Goal: Communication & Community: Share content

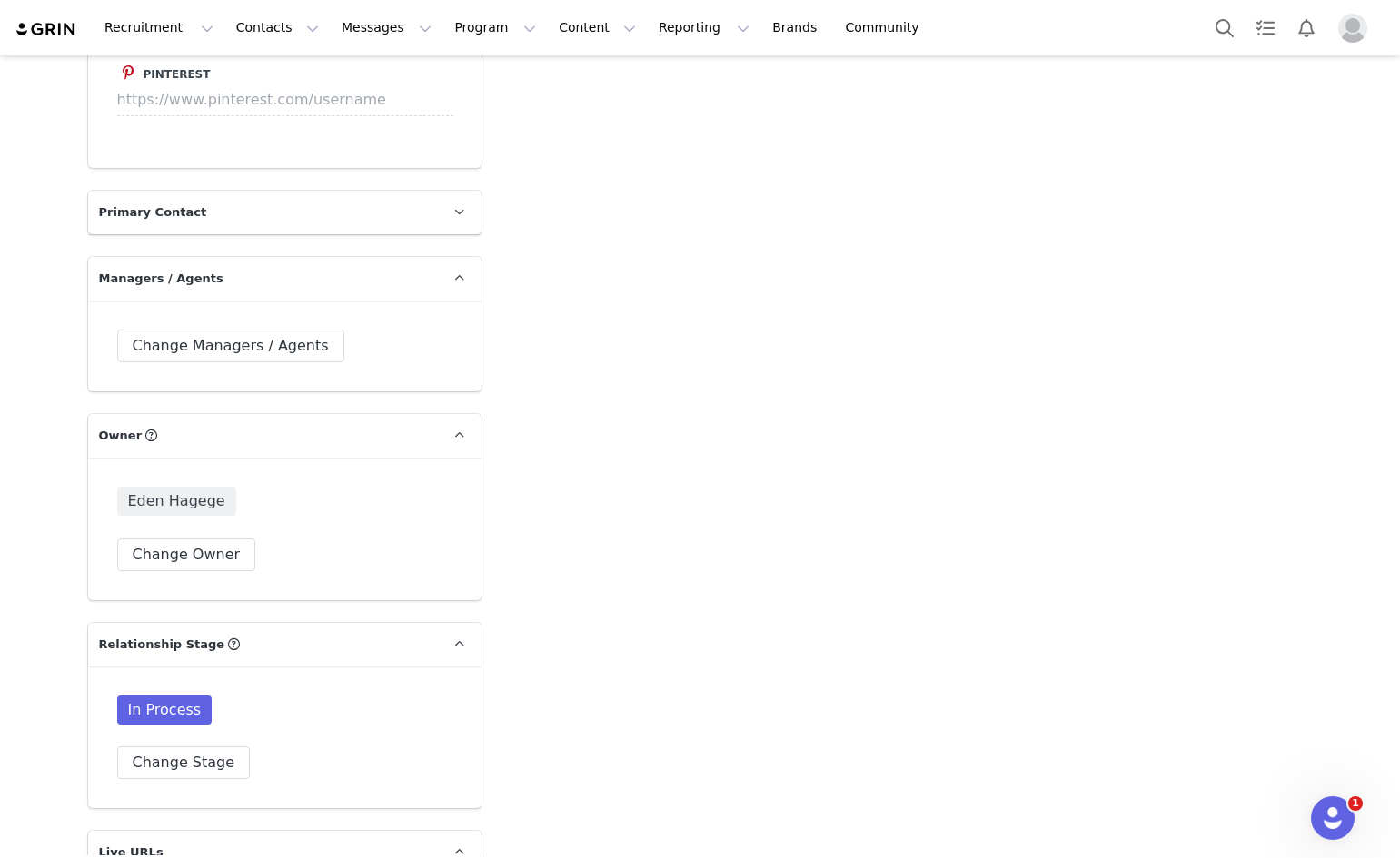
scroll to position [3724, 0]
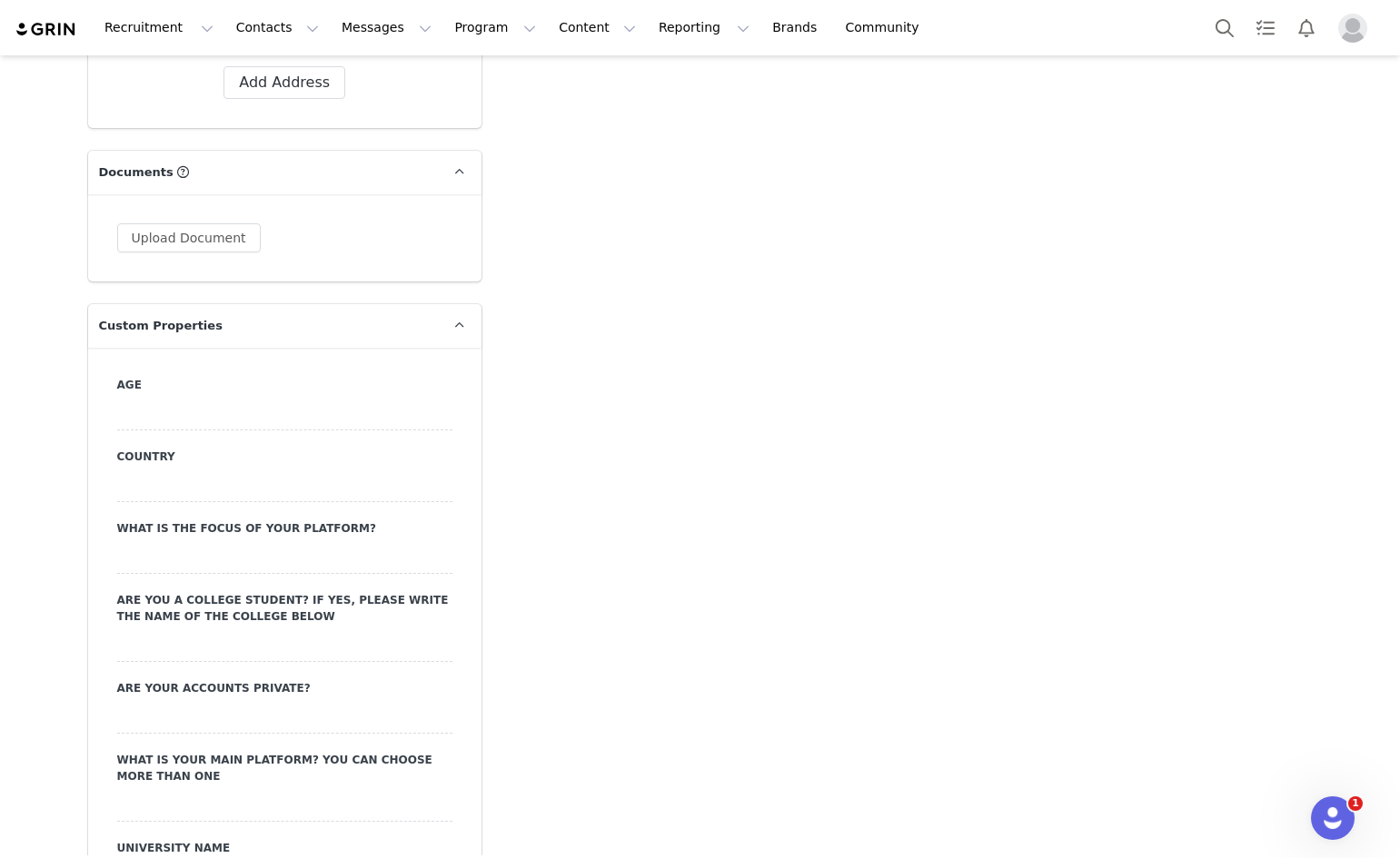
scroll to position [1635, 0]
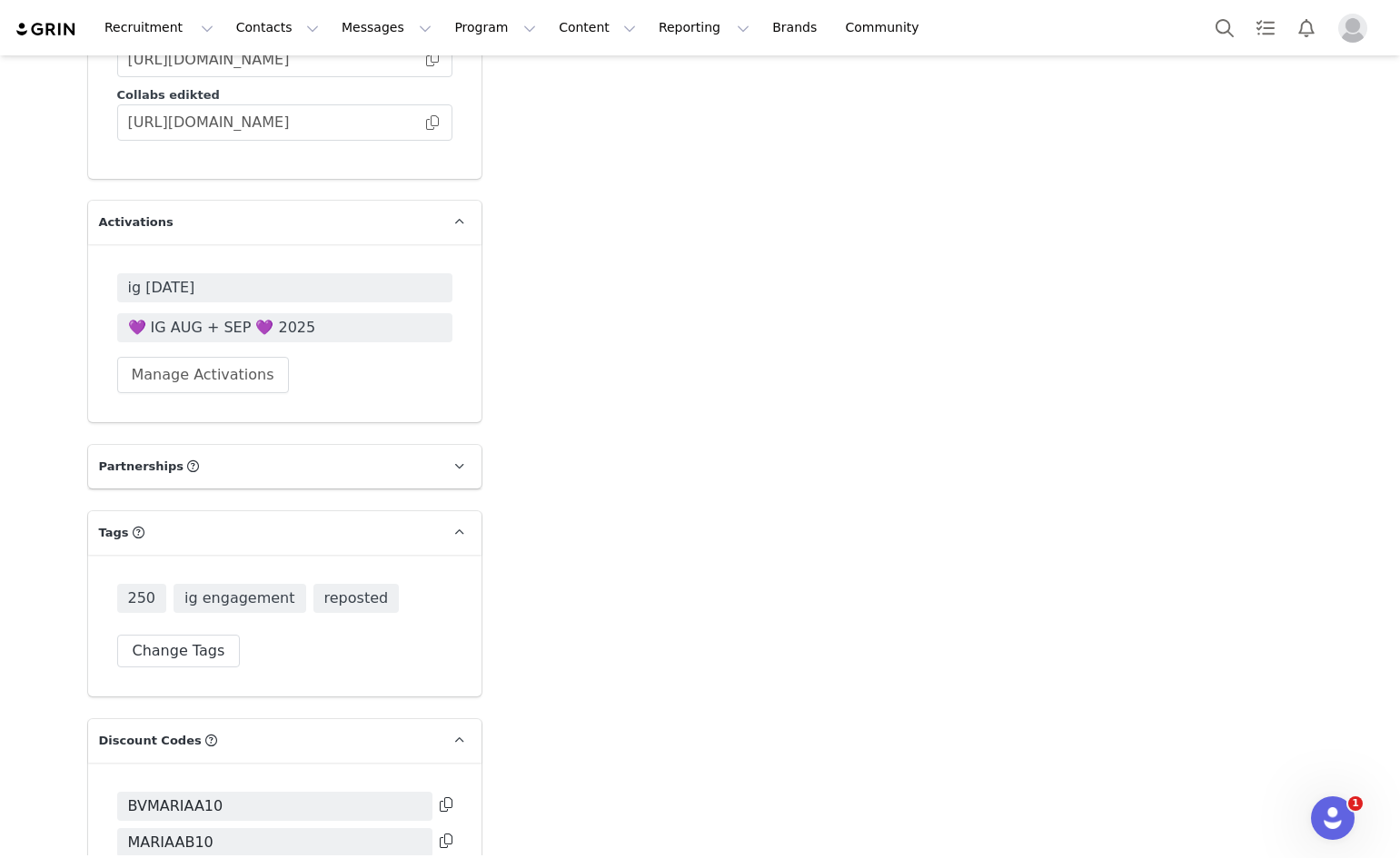
scroll to position [4902, 0]
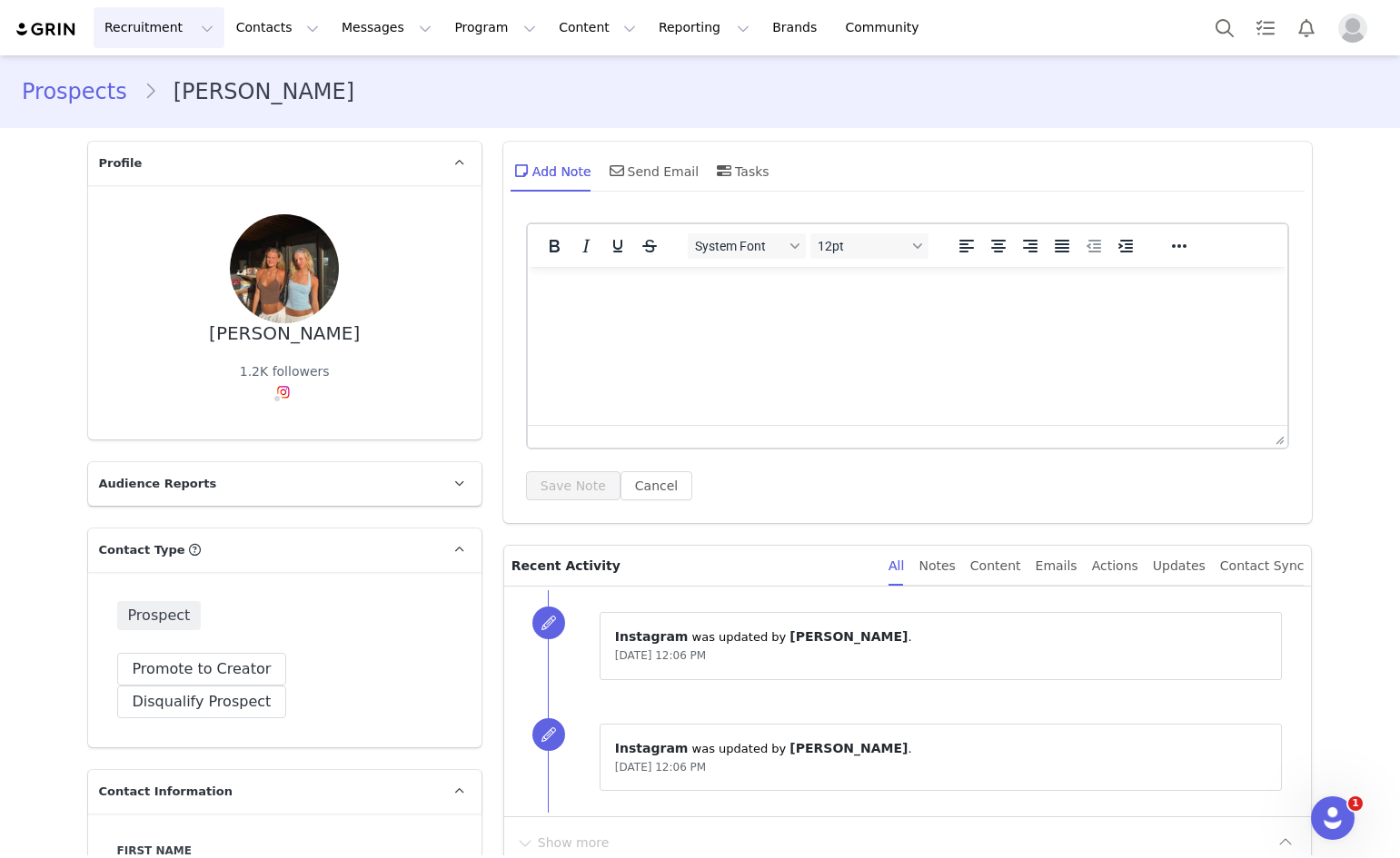
scroll to position [3715, 0]
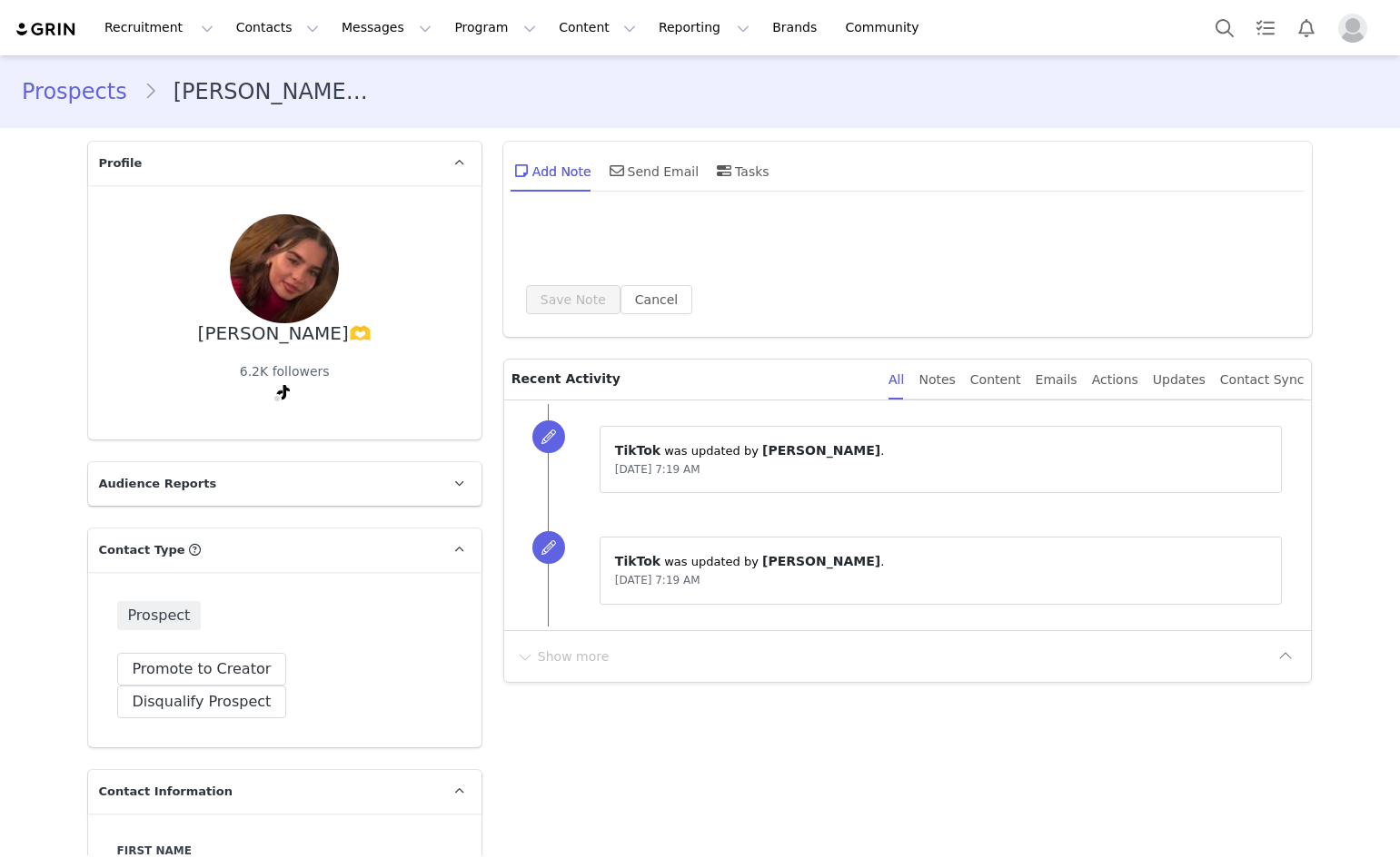
type input "+1 ([GEOGRAPHIC_DATA])"
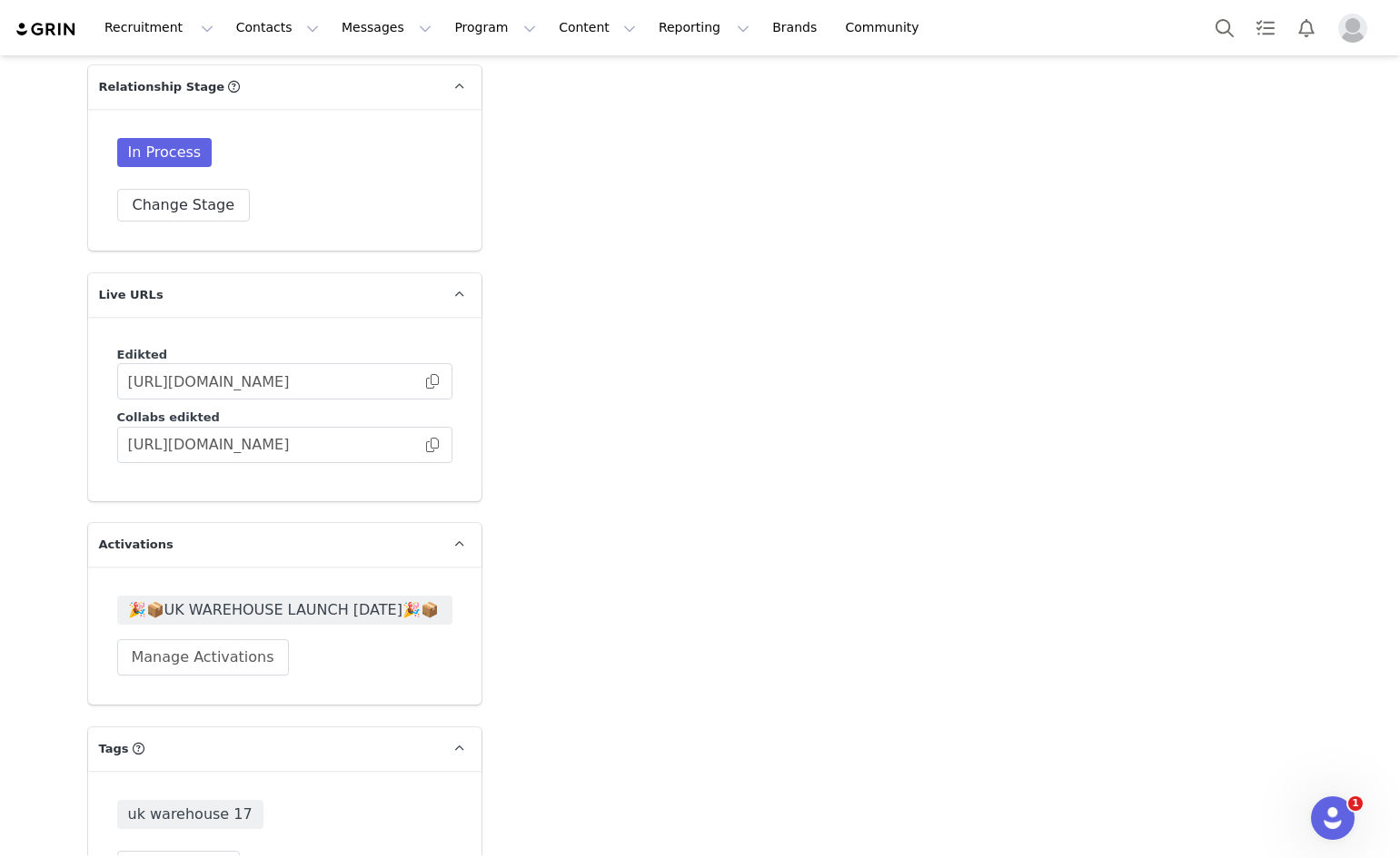
scroll to position [4181, 0]
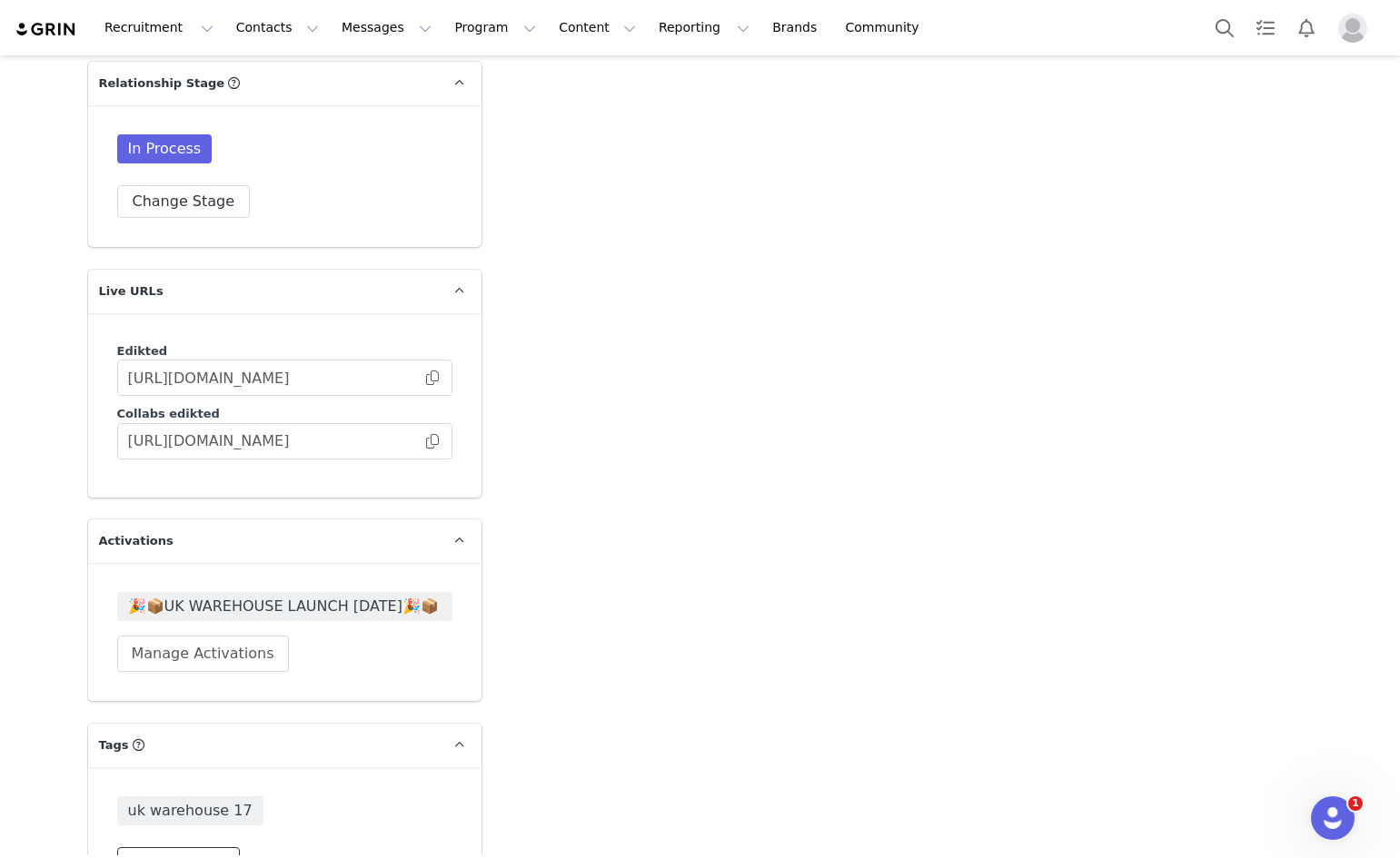
click at [151, 848] on button "Change Tags" at bounding box center [179, 864] width 123 height 33
click at [278, 809] on input at bounding box center [284, 825] width 312 height 33
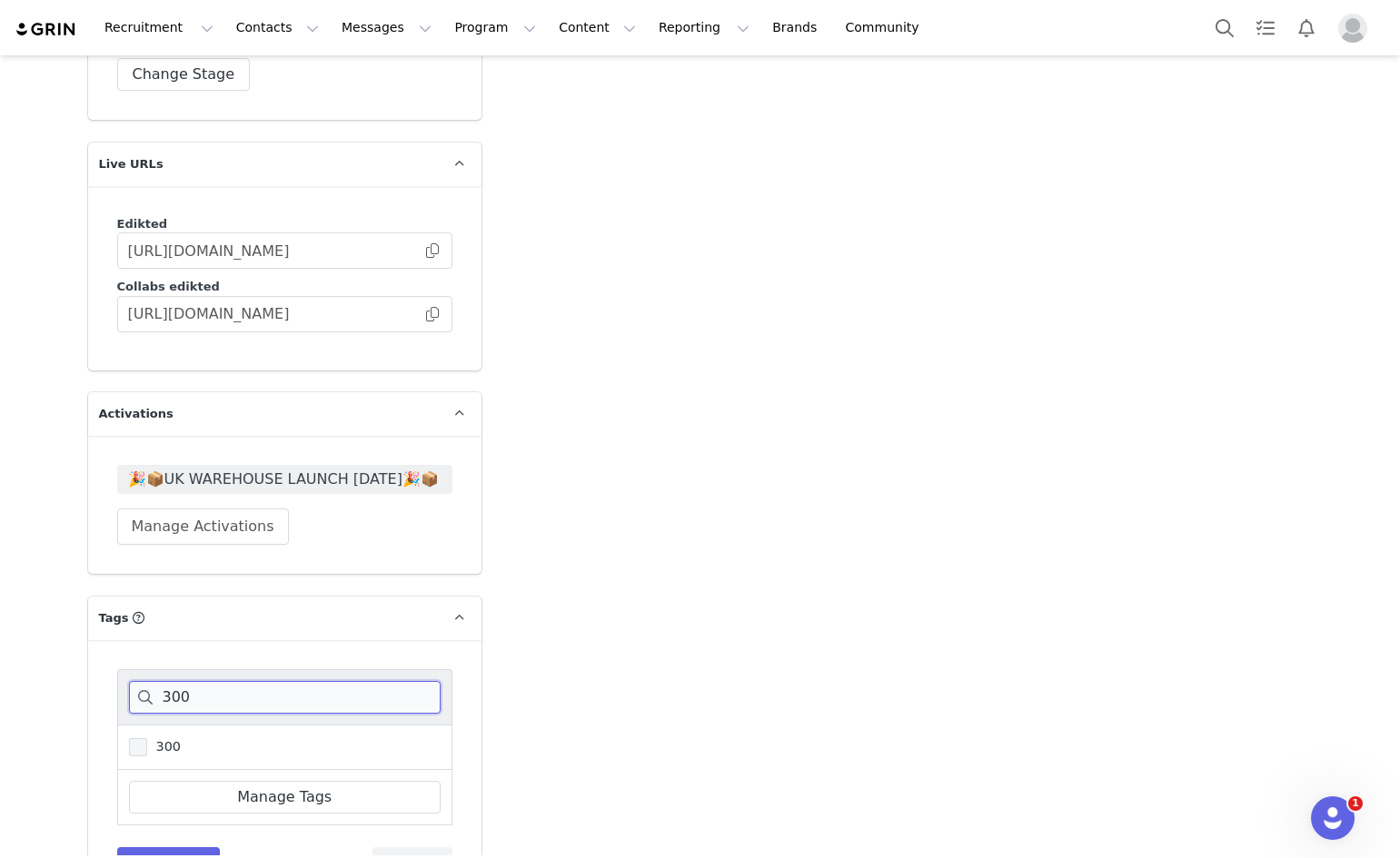
type input "300"
click at [131, 739] on span at bounding box center [137, 747] width 18 height 18
click at [147, 739] on input "300" at bounding box center [147, 739] width 0 height 0
click at [187, 848] on button "Save Tags" at bounding box center [169, 864] width 103 height 33
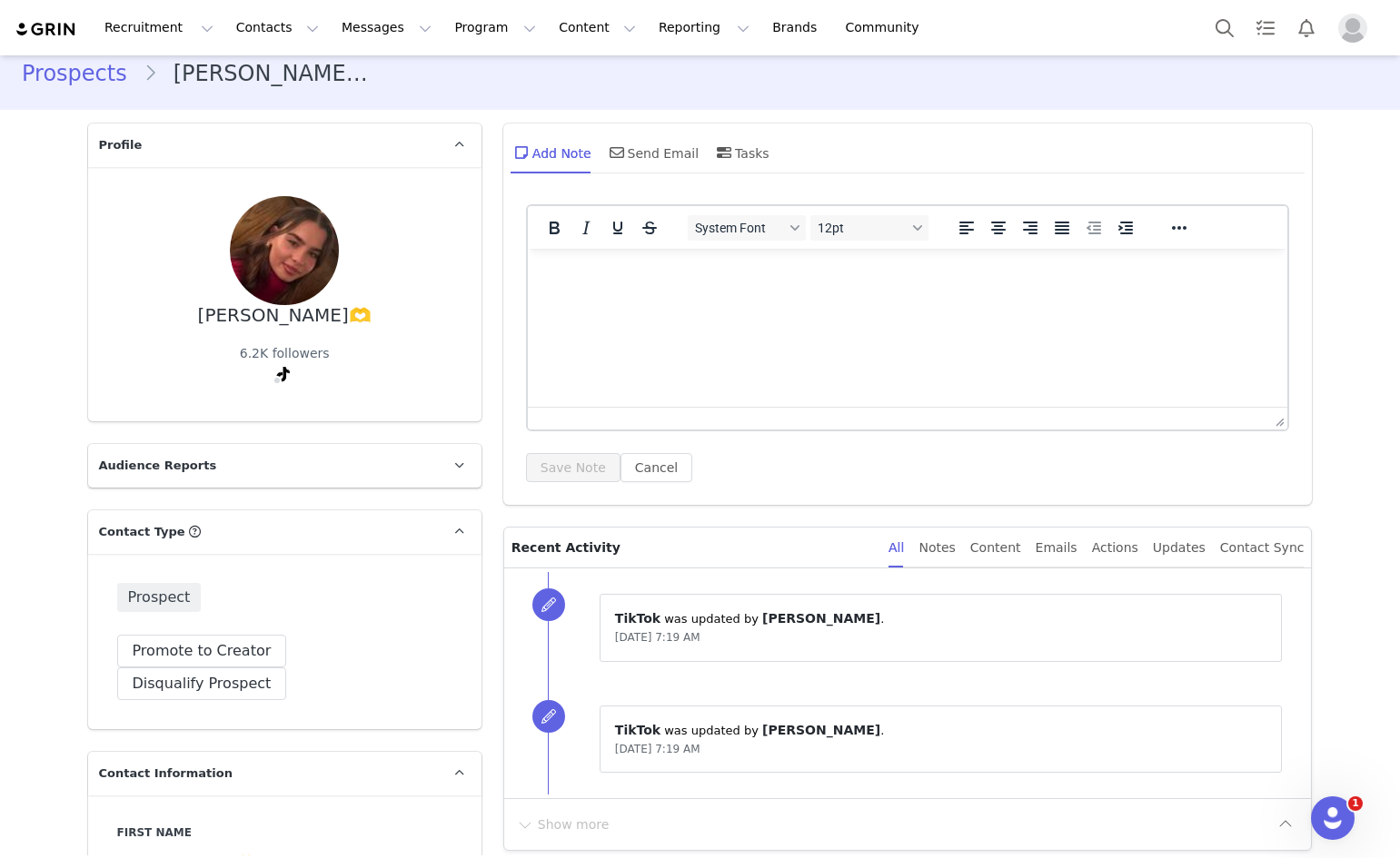
scroll to position [0, 0]
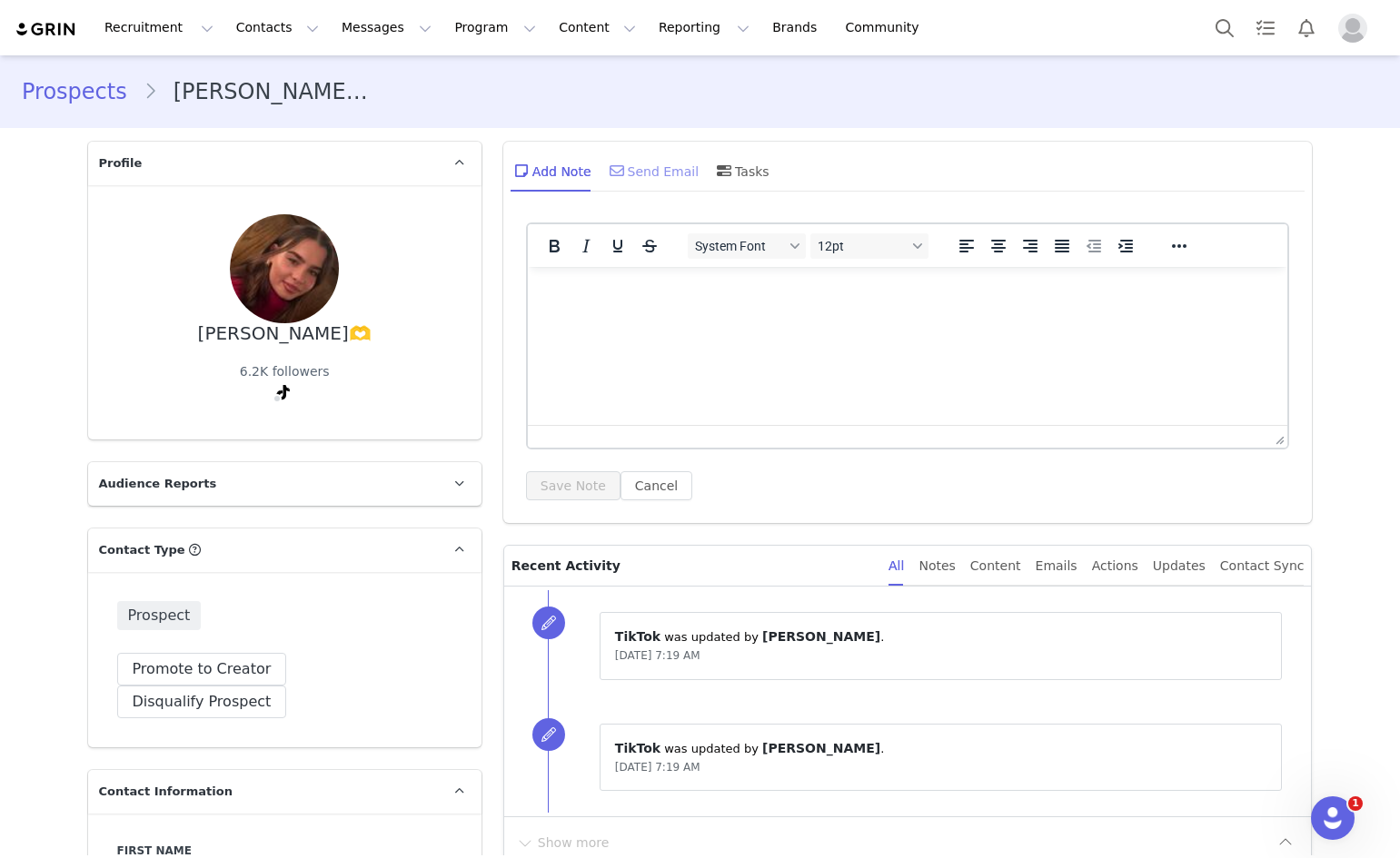
click at [641, 160] on div "Send Email" at bounding box center [653, 170] width 94 height 44
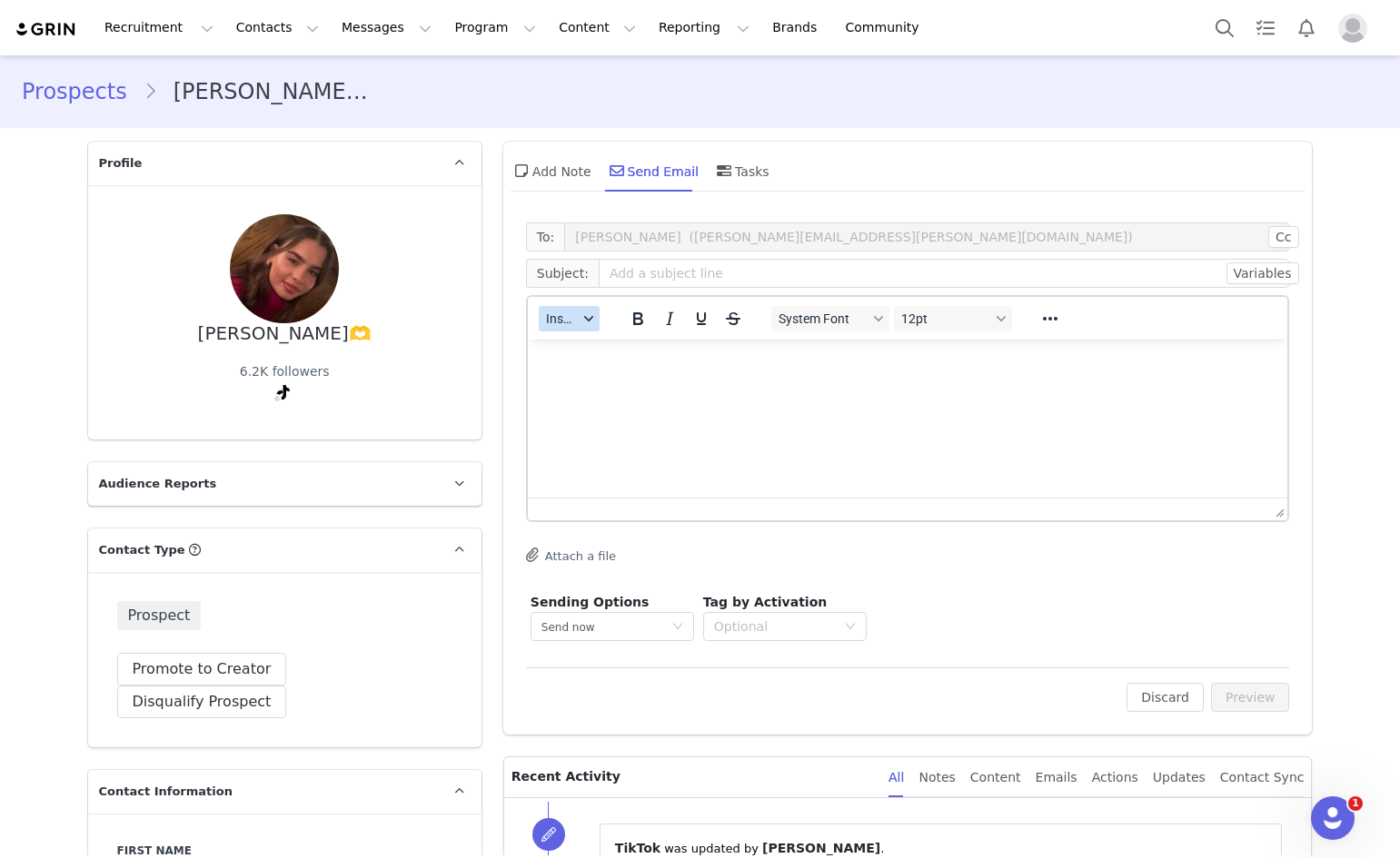
click at [583, 308] on button "Insert" at bounding box center [569, 318] width 61 height 26
click at [594, 343] on div "Insert Template" at bounding box center [628, 350] width 164 height 22
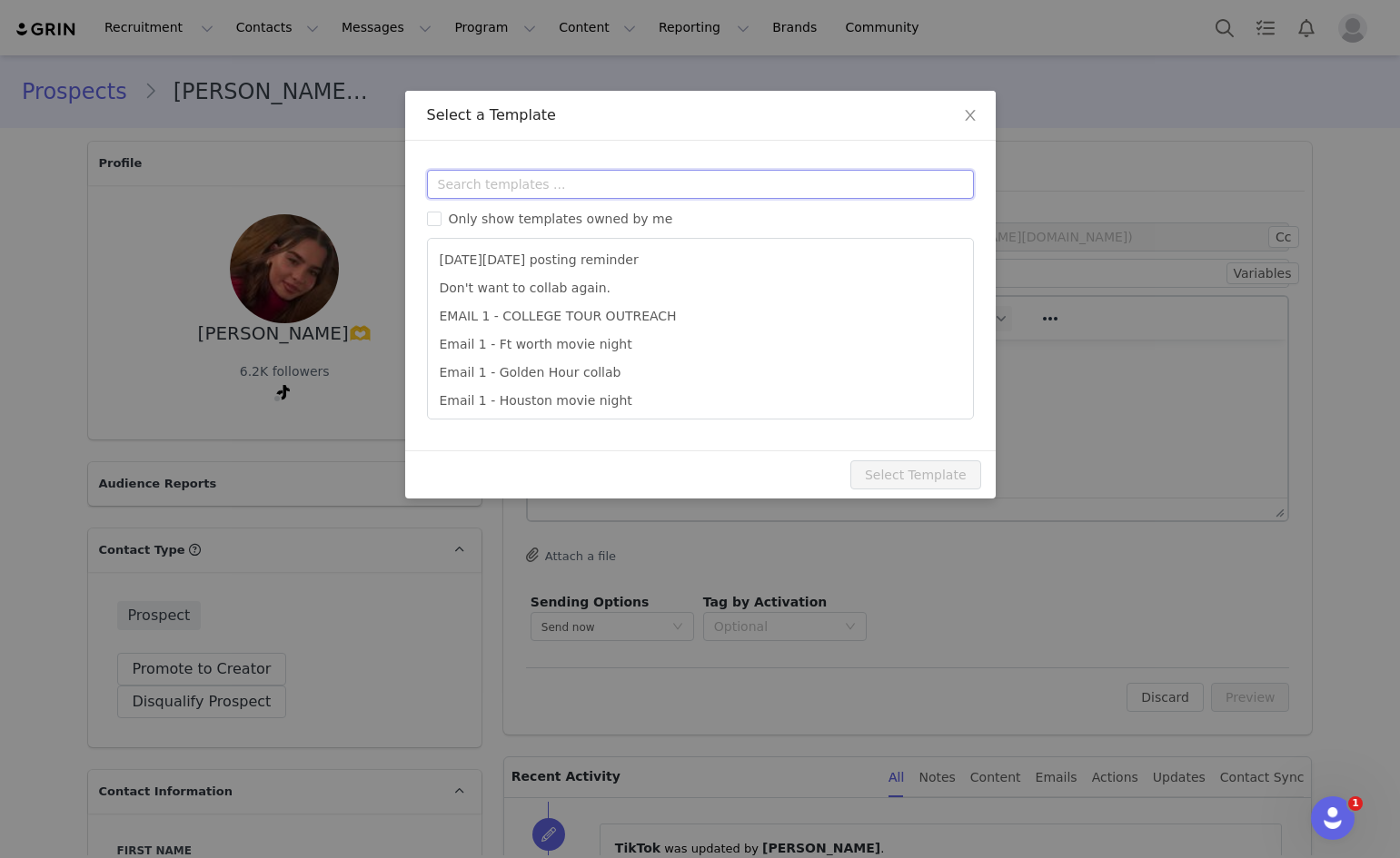
click at [629, 189] on input "text" at bounding box center [700, 184] width 547 height 29
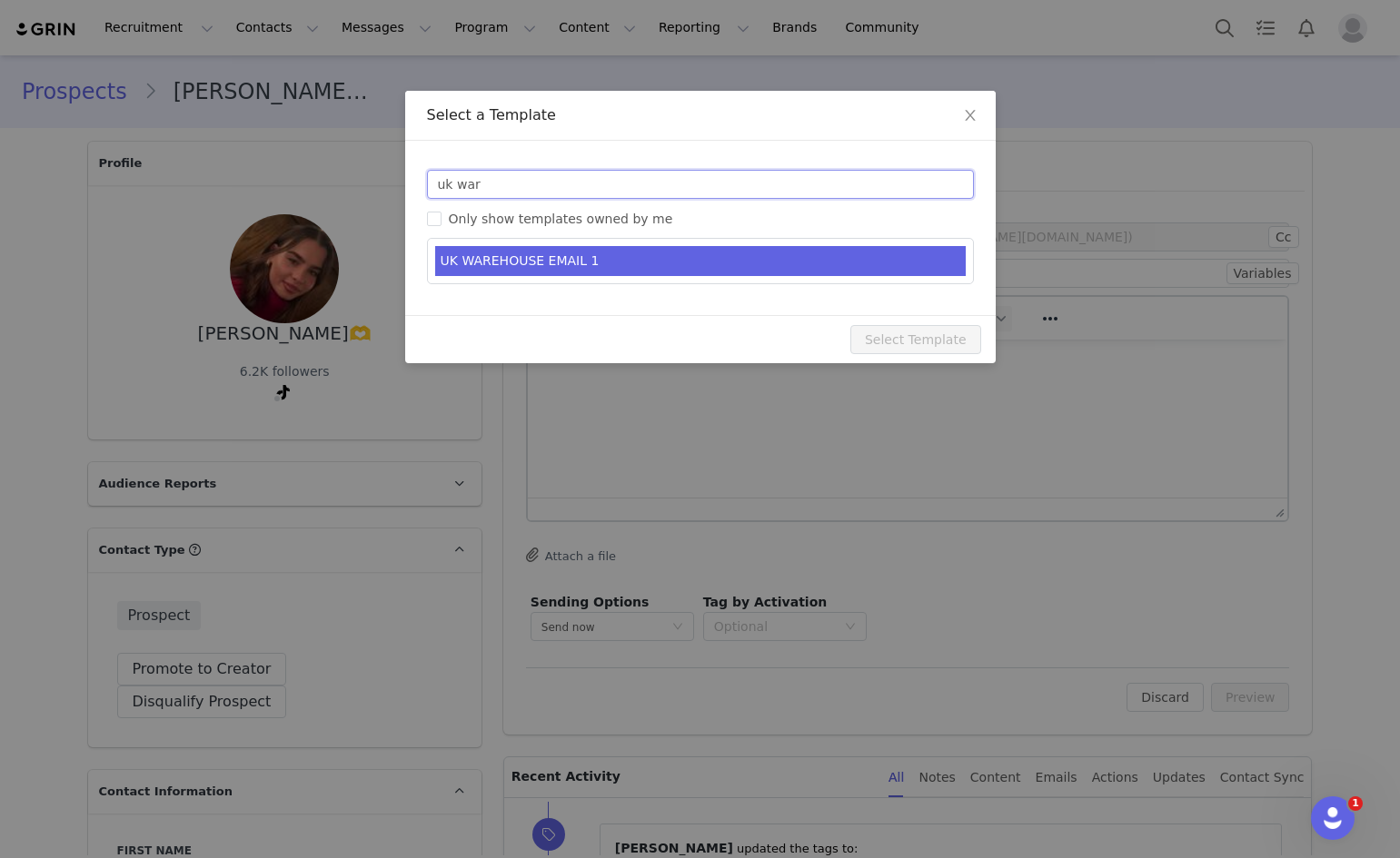
type input "uk war"
type input "EDIKTED UK WAREHOUSE LAUNCH 🇬🇧🎉📦"
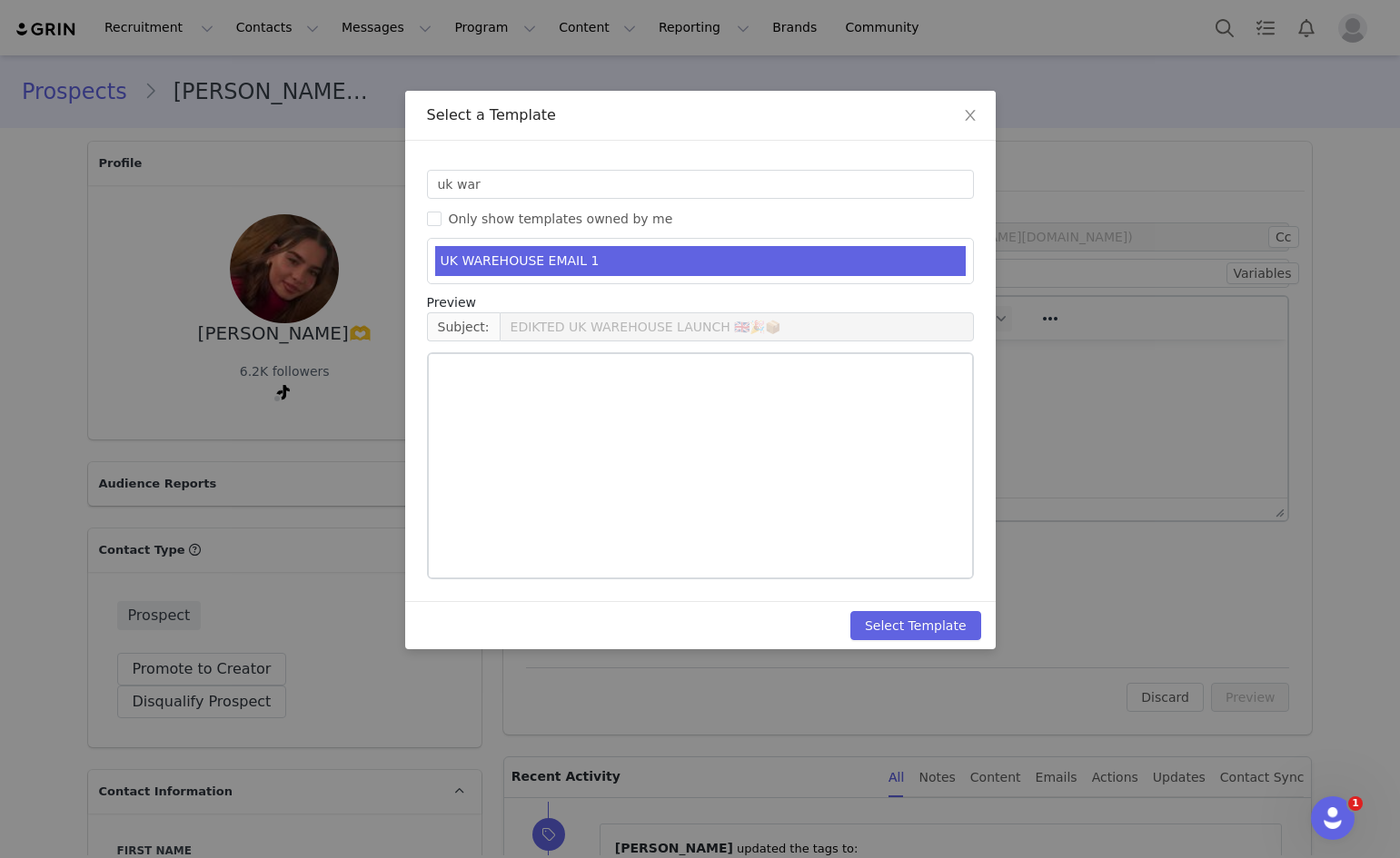
click at [673, 252] on li "UK WAREHOUSE EMAIL 1" at bounding box center [700, 261] width 530 height 30
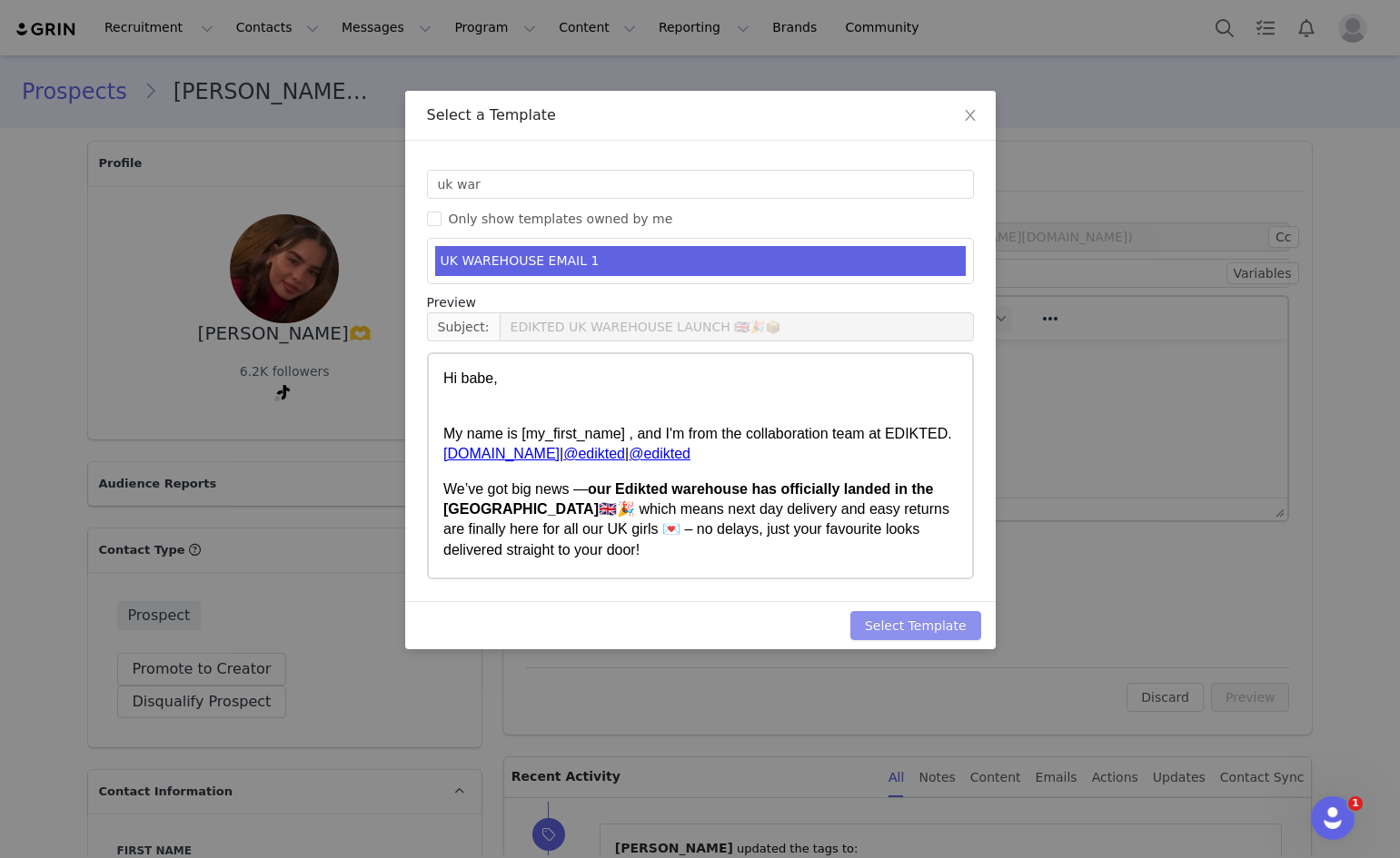
drag, startPoint x: 960, startPoint y: 623, endPoint x: 1010, endPoint y: 633, distance: 51.0
click at [959, 623] on button "Select Template" at bounding box center [916, 625] width 131 height 29
type input "EDIKTED UK WAREHOUSE LAUNCH 🇬🇧🎉📦"
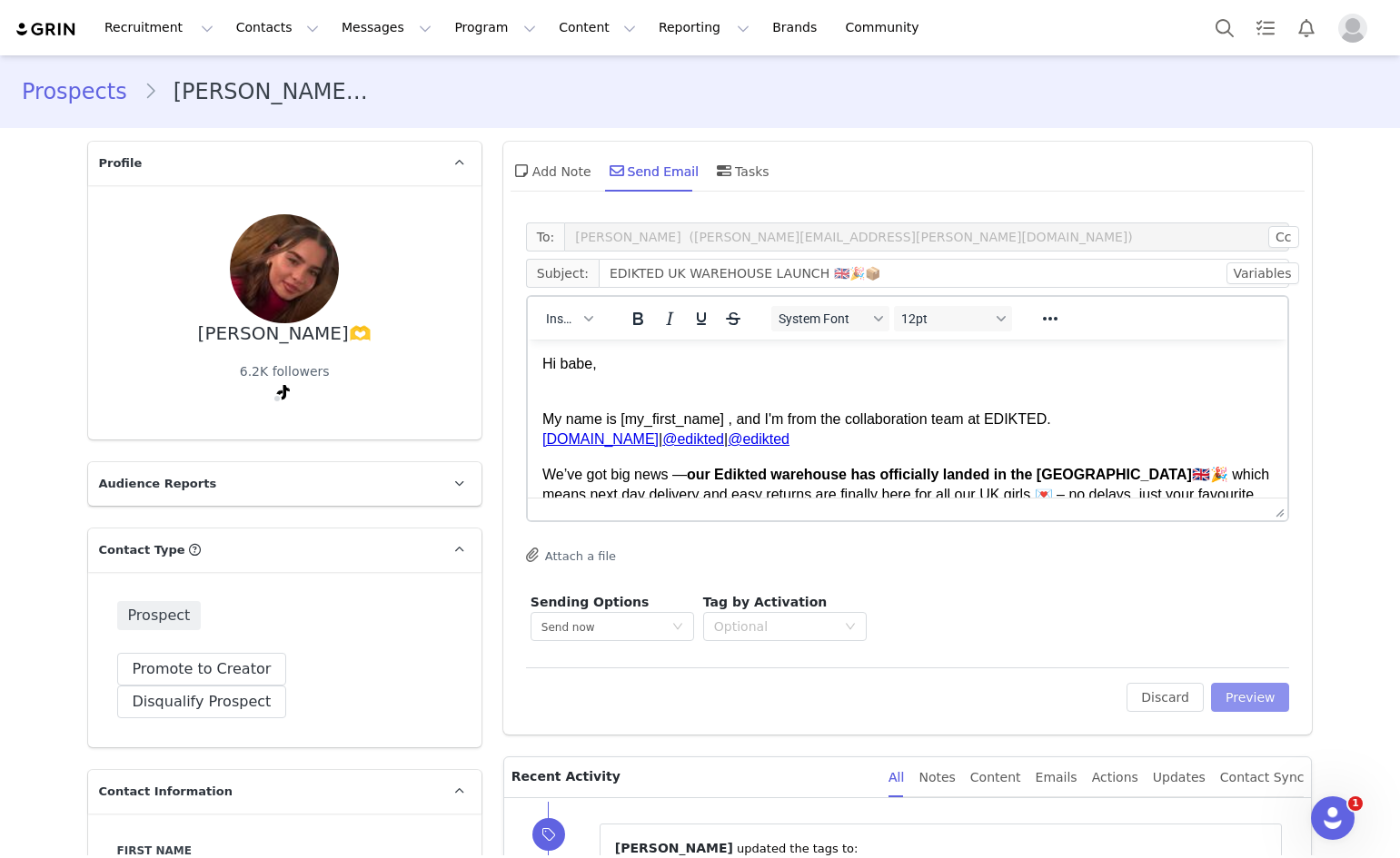
click at [1262, 697] on button "Preview" at bounding box center [1249, 697] width 79 height 29
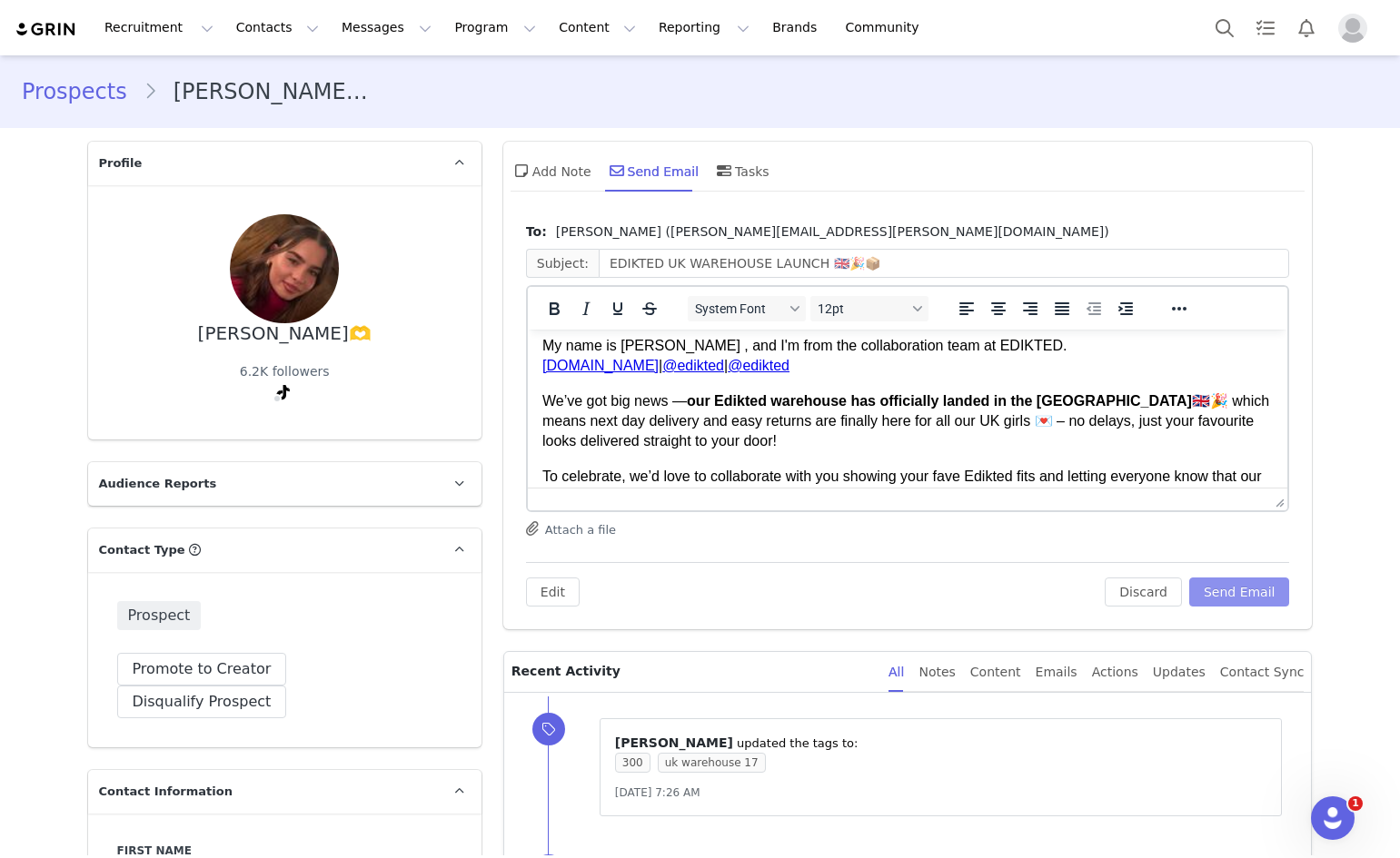
scroll to position [182, 0]
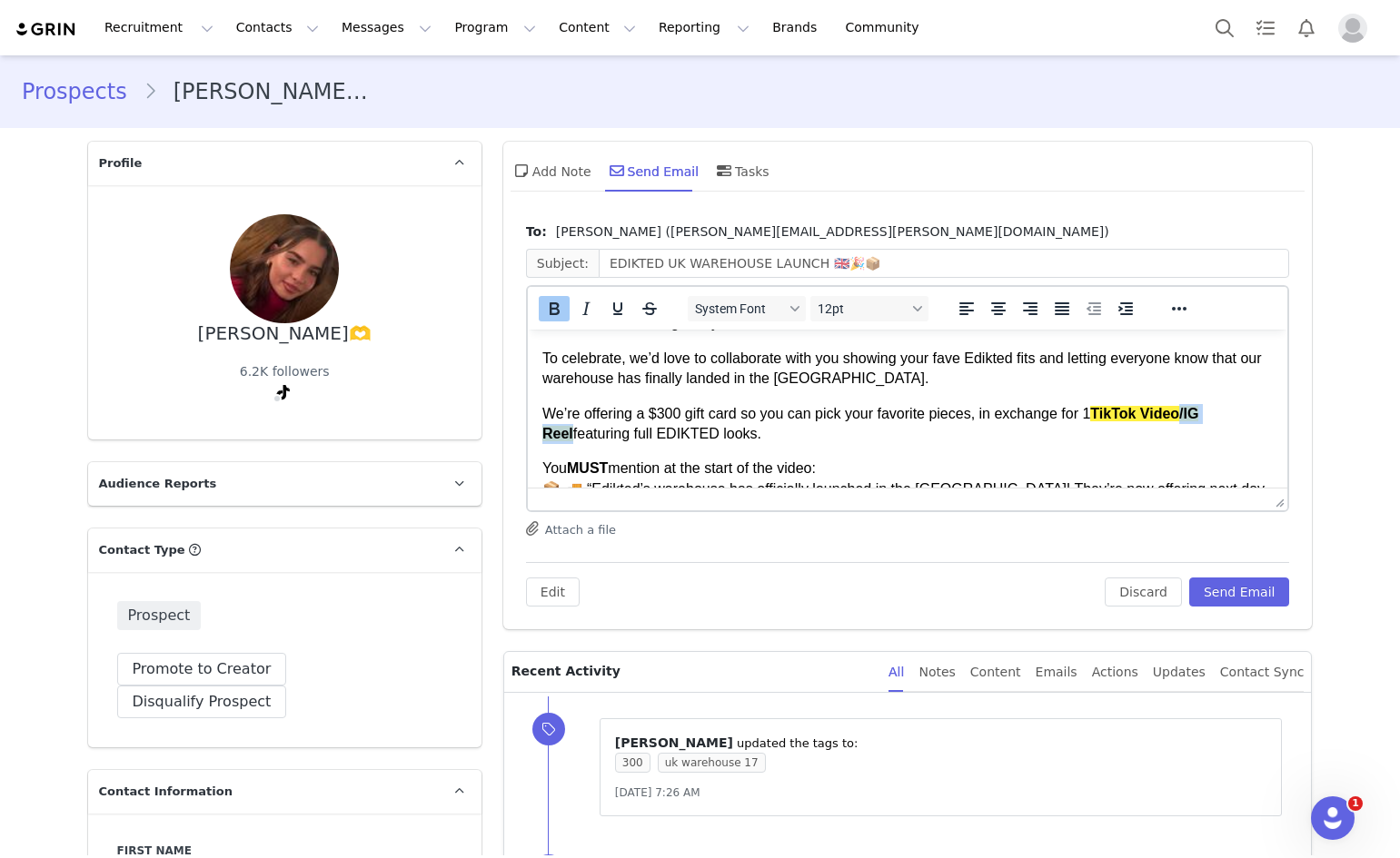
drag, startPoint x: 1176, startPoint y: 417, endPoint x: 1244, endPoint y: 405, distance: 69.1
click at [1244, 405] on p "We’re offering a $300 gift card so you can pick your favorite pieces, in exchan…" at bounding box center [907, 424] width 731 height 41
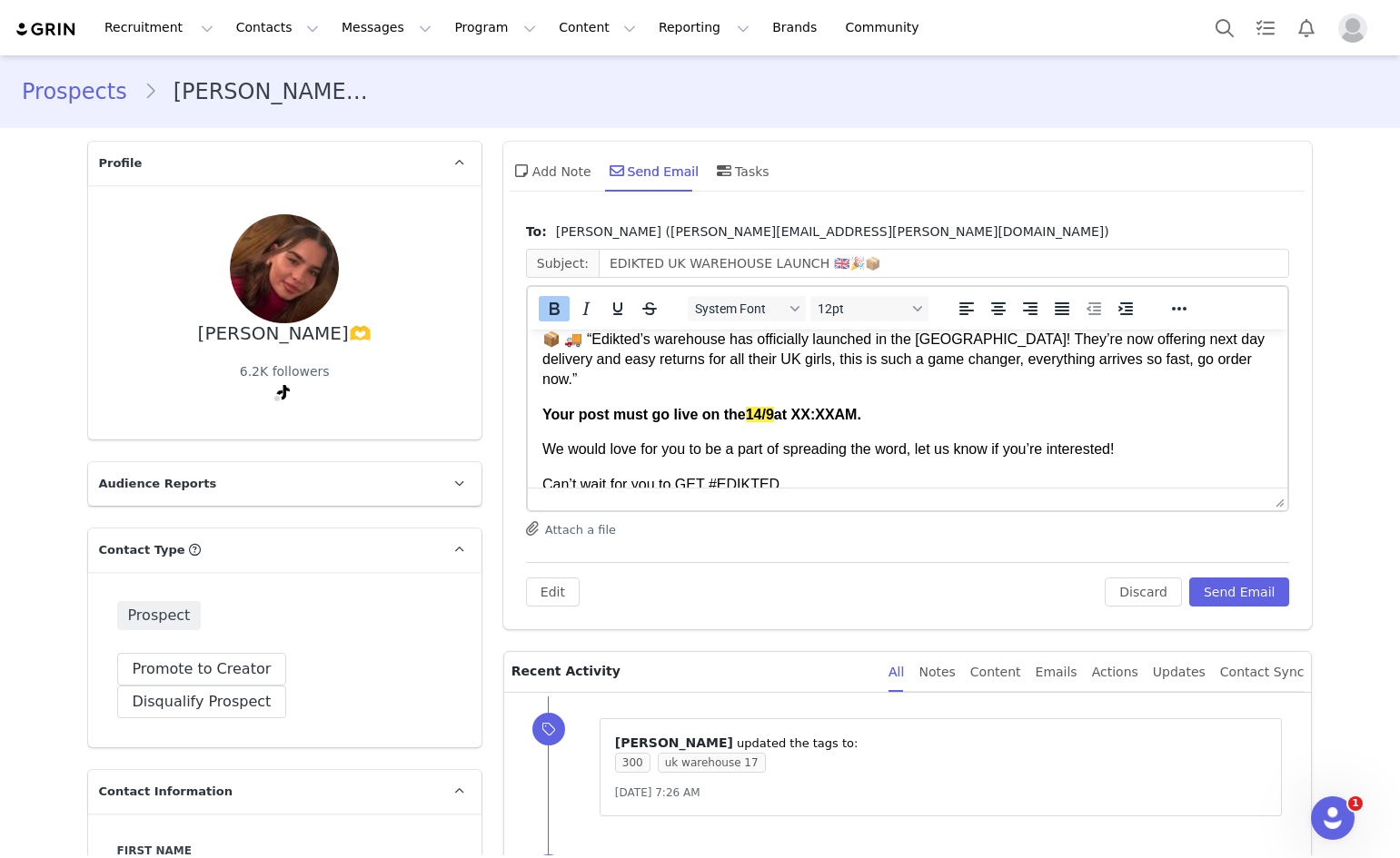
scroll to position [364, 0]
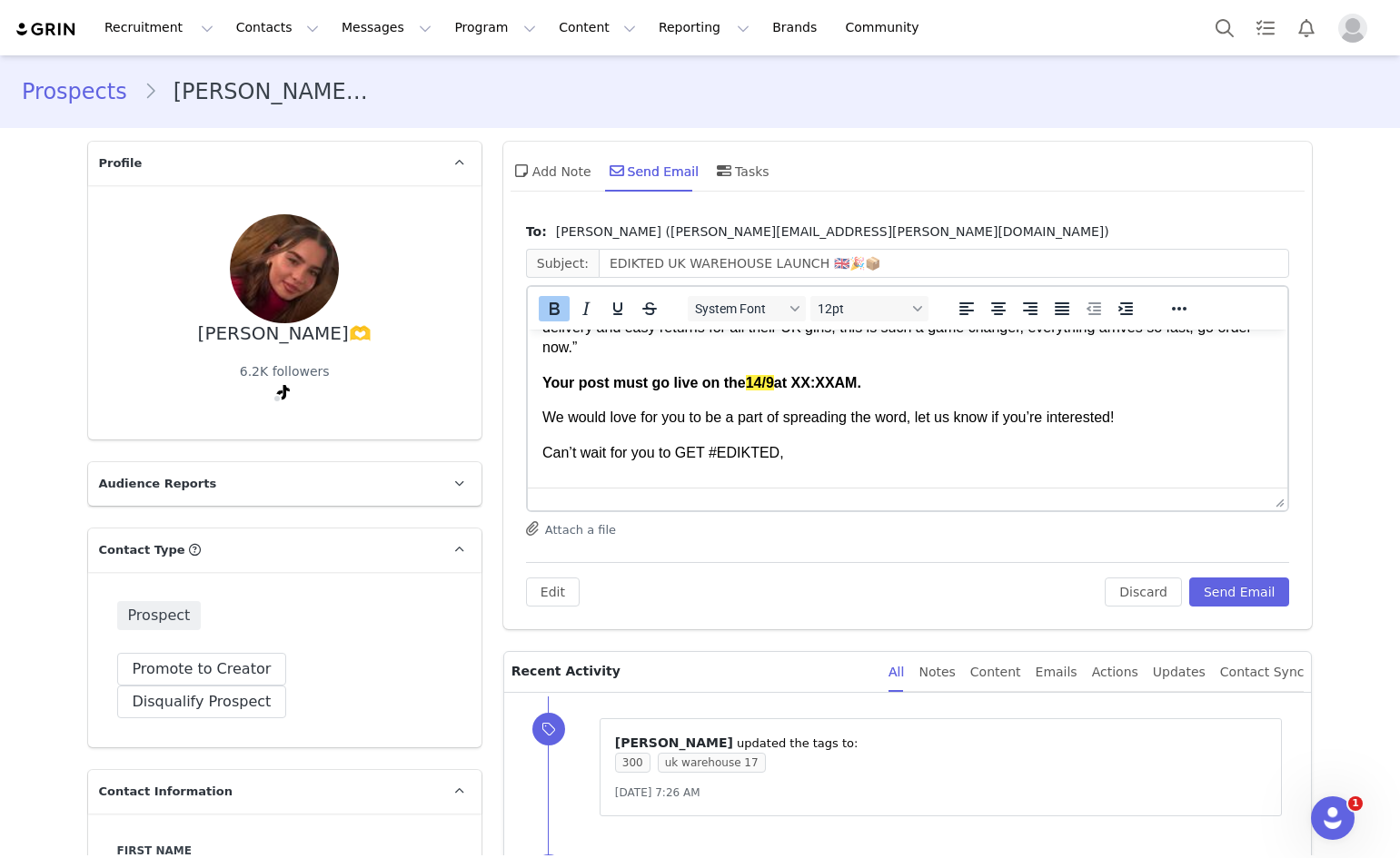
click at [762, 375] on span "14/9" at bounding box center [759, 383] width 28 height 15
drag, startPoint x: 780, startPoint y: 366, endPoint x: 864, endPoint y: 360, distance: 84.2
click at [860, 375] on strong "Your post must go live on the 17/9 at XX:XXAM." at bounding box center [701, 383] width 319 height 15
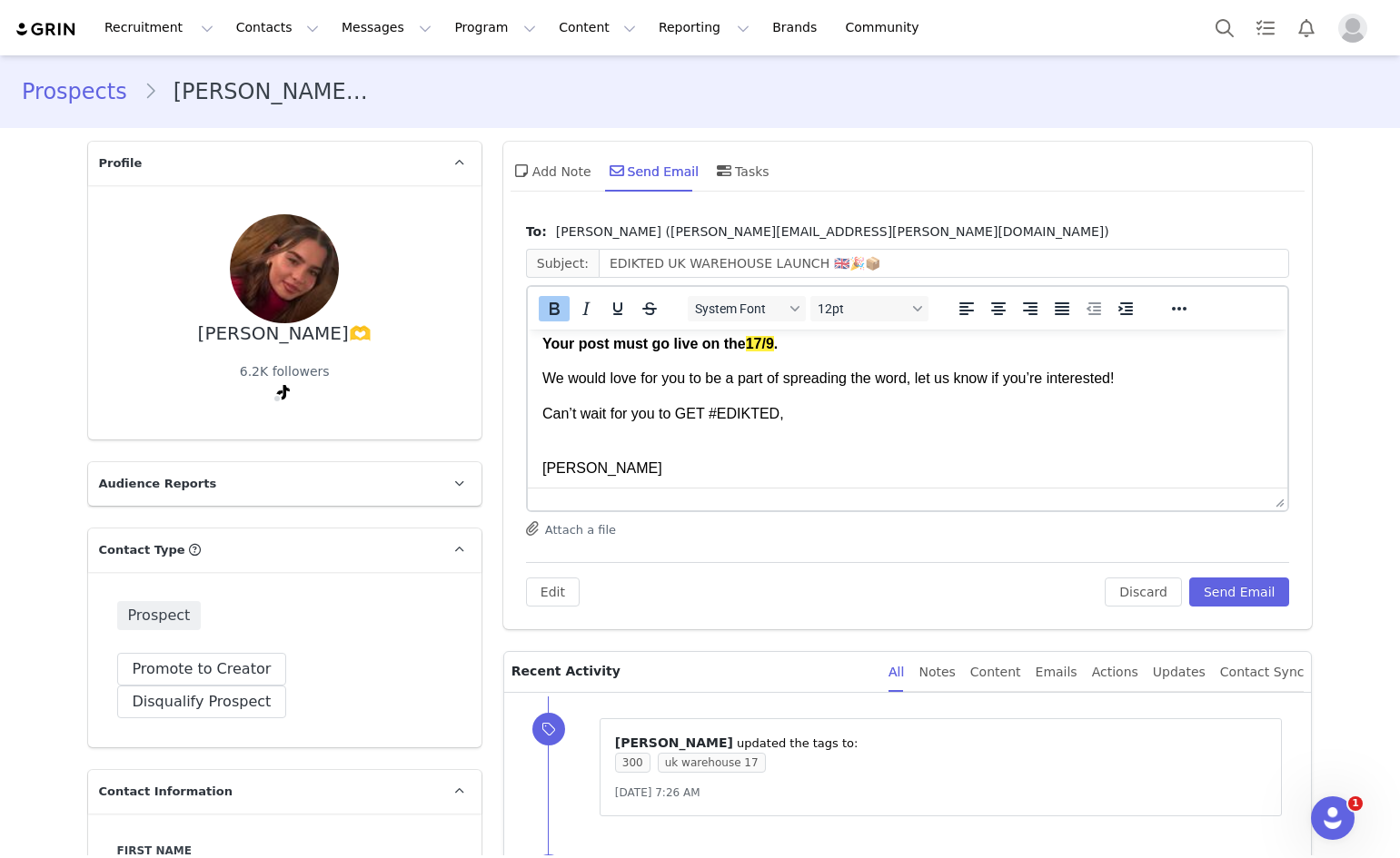
scroll to position [423, 0]
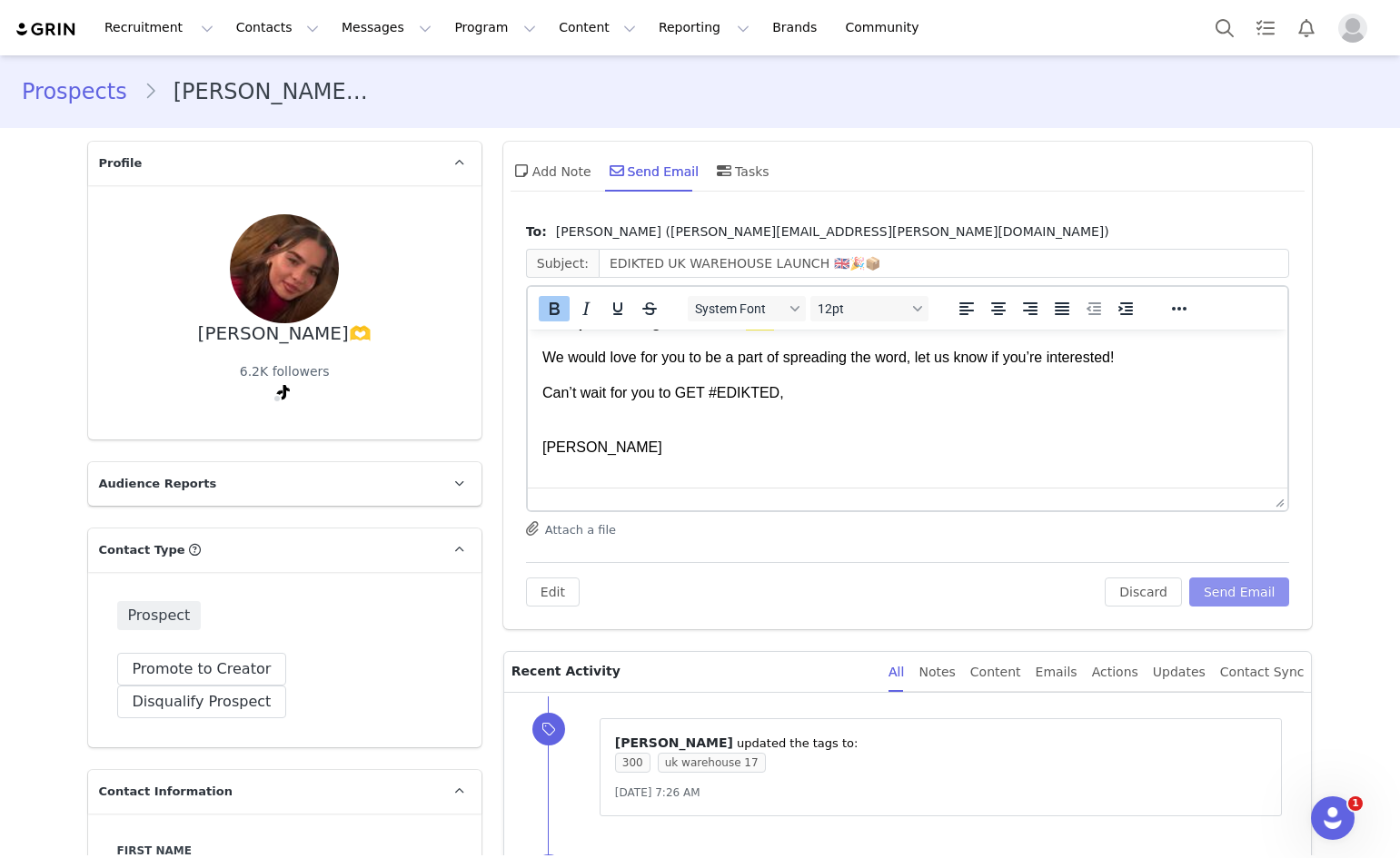
click at [1224, 582] on button "Send Email" at bounding box center [1239, 592] width 100 height 29
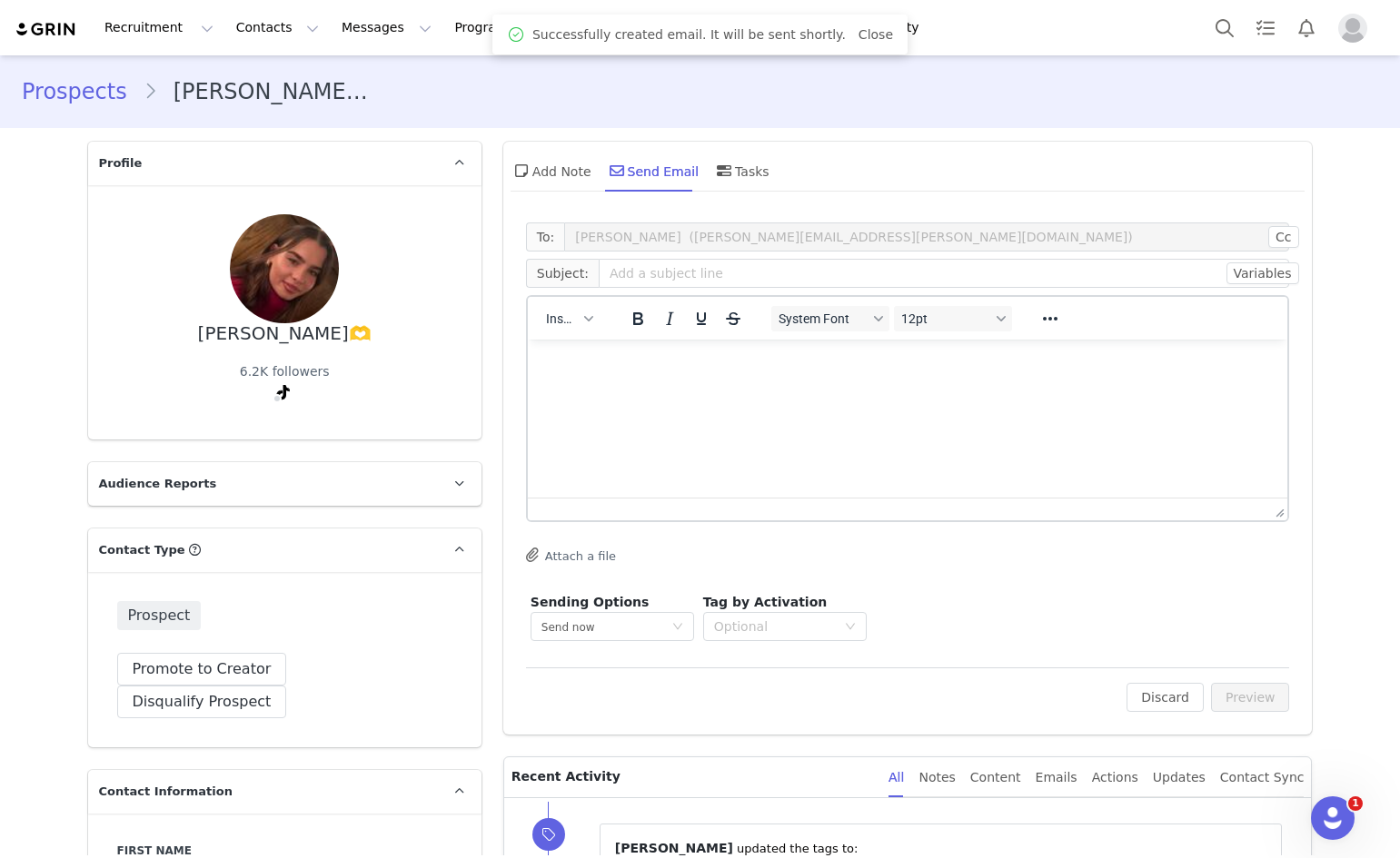
scroll to position [0, 0]
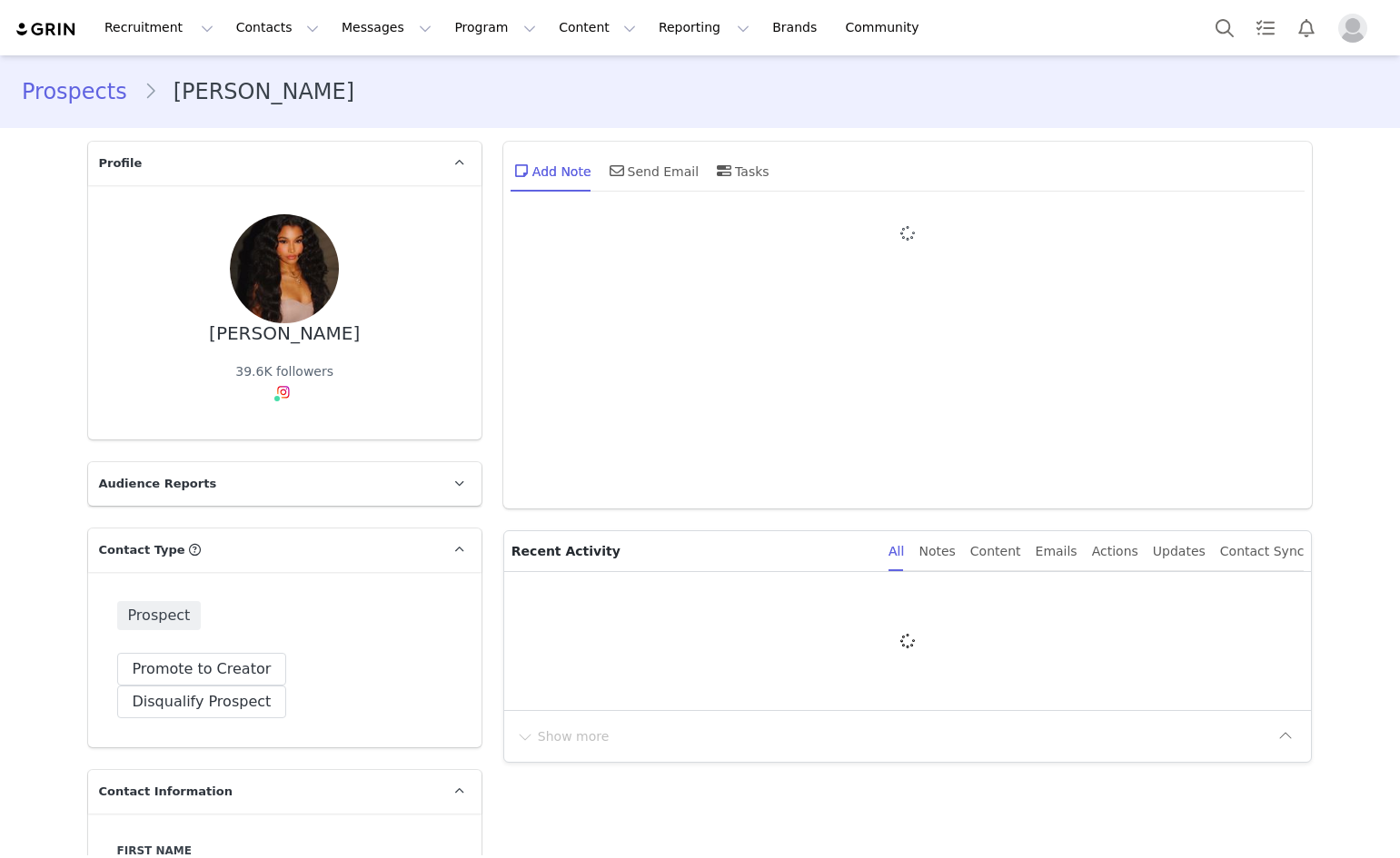
type input "+1 ([GEOGRAPHIC_DATA])"
